Goal: Task Accomplishment & Management: Manage account settings

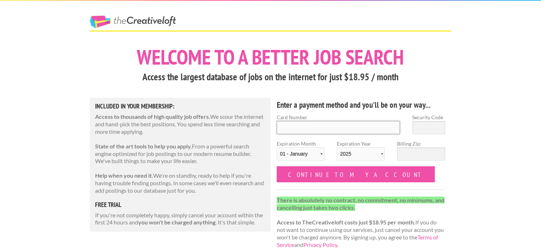
click at [313, 129] on input "Card Number" at bounding box center [338, 127] width 123 height 13
click at [317, 123] on input "Card Number" at bounding box center [338, 127] width 123 height 13
type input "5189 4101 8628 9693"
type input "815"
select select "05"
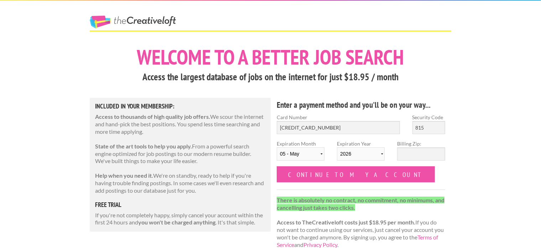
select select "2029"
type input "8"
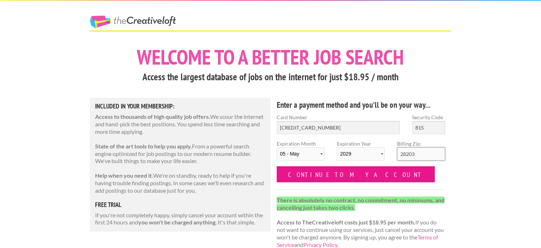
type input "28203"
click at [336, 176] on input "Continue to my account" at bounding box center [356, 174] width 158 height 16
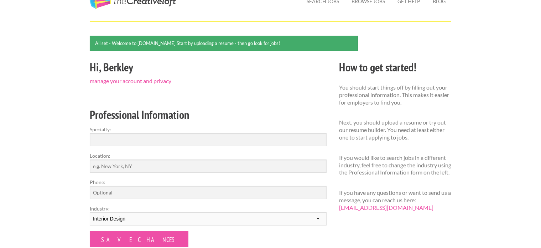
scroll to position [68, 0]
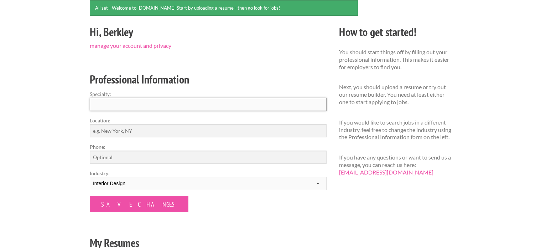
click at [170, 104] on input "Specialty:" at bounding box center [208, 104] width 237 height 13
type input "Interior Design"
click at [129, 127] on input "Location:" at bounding box center [208, 130] width 237 height 13
type input "Charlotte, NC"
type input "8016633738"
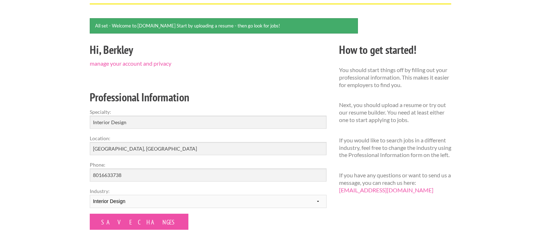
scroll to position [49, 0]
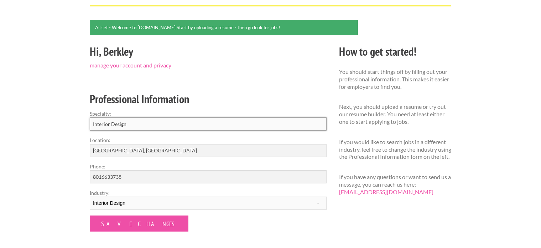
click at [136, 121] on input "Interior Design" at bounding box center [208, 123] width 237 height 13
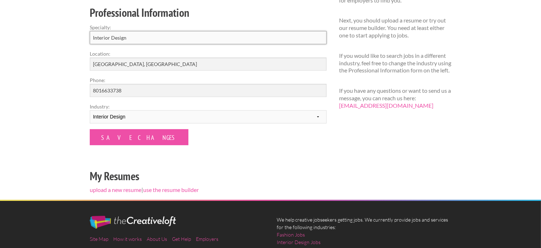
scroll to position [131, 0]
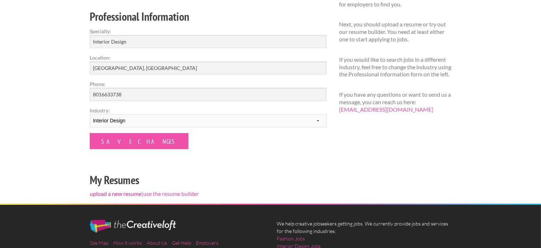
click at [131, 195] on link "upload a new resume" at bounding box center [116, 193] width 52 height 7
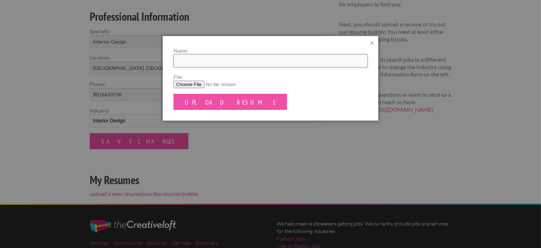
click at [203, 59] on input "Name:" at bounding box center [270, 60] width 194 height 13
type input "[PERSON_NAME] Resume"
click at [197, 83] on input "File:" at bounding box center [270, 83] width 194 height 7
type input "C:\fakepath\Berkley Taggart - Resume.pdf"
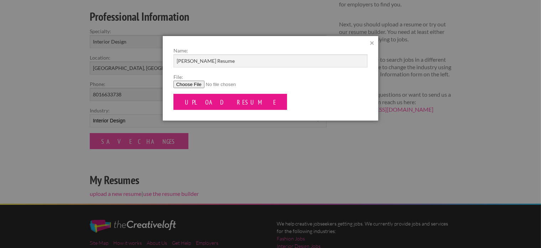
click at [196, 103] on input "Upload Resume" at bounding box center [230, 102] width 114 height 16
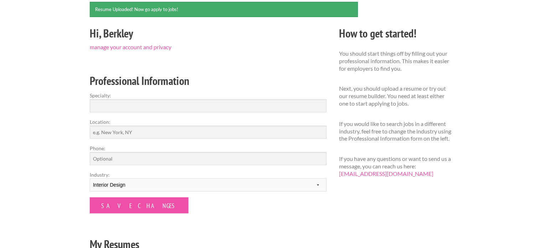
scroll to position [67, 0]
click at [120, 100] on input "Specialty:" at bounding box center [208, 105] width 237 height 13
type input "I"
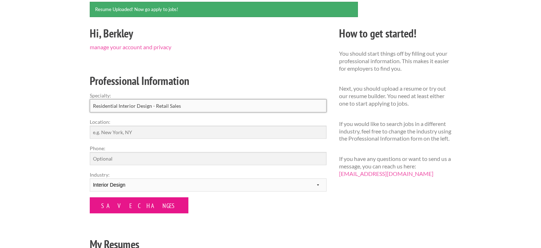
type input "Residential Interior Design - Retail Sales"
click at [120, 209] on input "Save Changes" at bounding box center [139, 205] width 99 height 16
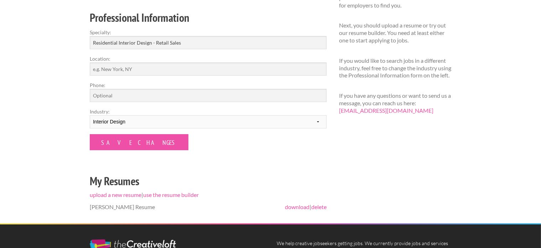
scroll to position [124, 0]
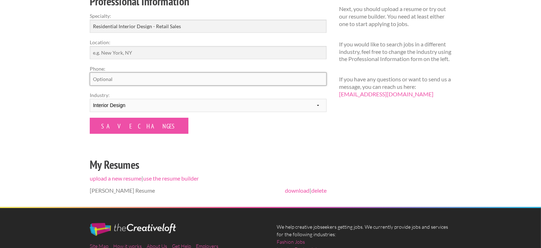
click at [136, 80] on input "Phone:" at bounding box center [208, 78] width 237 height 13
click at [132, 57] on input "Location:" at bounding box center [208, 52] width 237 height 13
type input "[GEOGRAPHIC_DATA], [GEOGRAPHIC_DATA]"
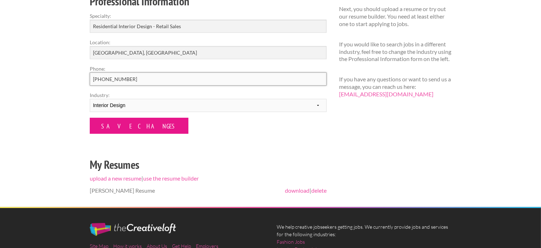
type input "[PHONE_NUMBER]"
click at [127, 120] on input "Save Changes" at bounding box center [139, 126] width 99 height 16
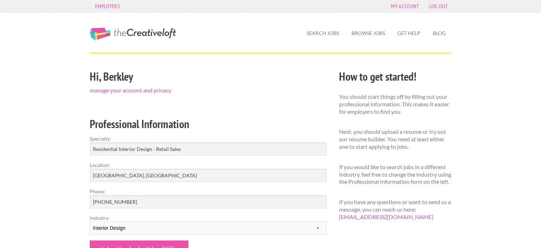
scroll to position [1, 0]
click at [362, 33] on link "Browse Jobs" at bounding box center [368, 33] width 45 height 16
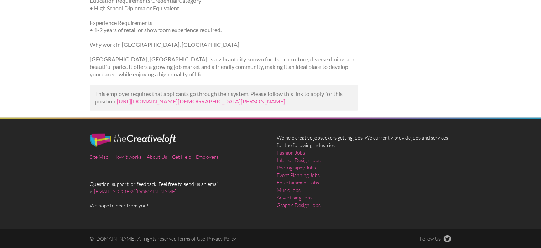
scroll to position [589, 0]
click at [201, 104] on link "[URL][DOMAIN_NAME][DEMOGRAPHIC_DATA][PERSON_NAME]" at bounding box center [201, 100] width 168 height 7
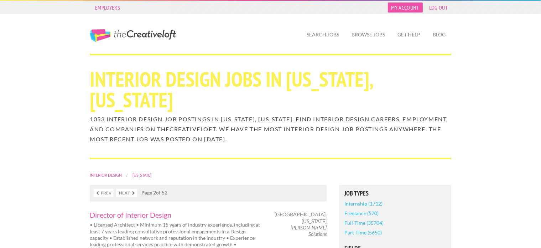
click at [408, 7] on link "My Account" at bounding box center [405, 7] width 35 height 10
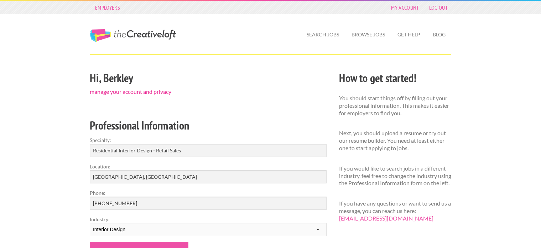
click at [146, 90] on link "manage your account and privacy" at bounding box center [131, 91] width 82 height 7
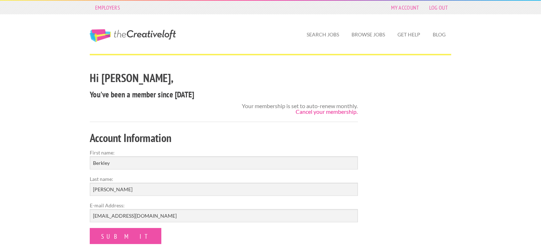
click at [315, 111] on link "Cancel your membership." at bounding box center [327, 111] width 62 height 7
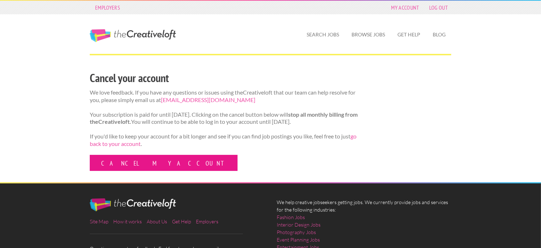
click at [130, 171] on link "Cancel my account" at bounding box center [164, 163] width 148 height 16
